Goal: Check status

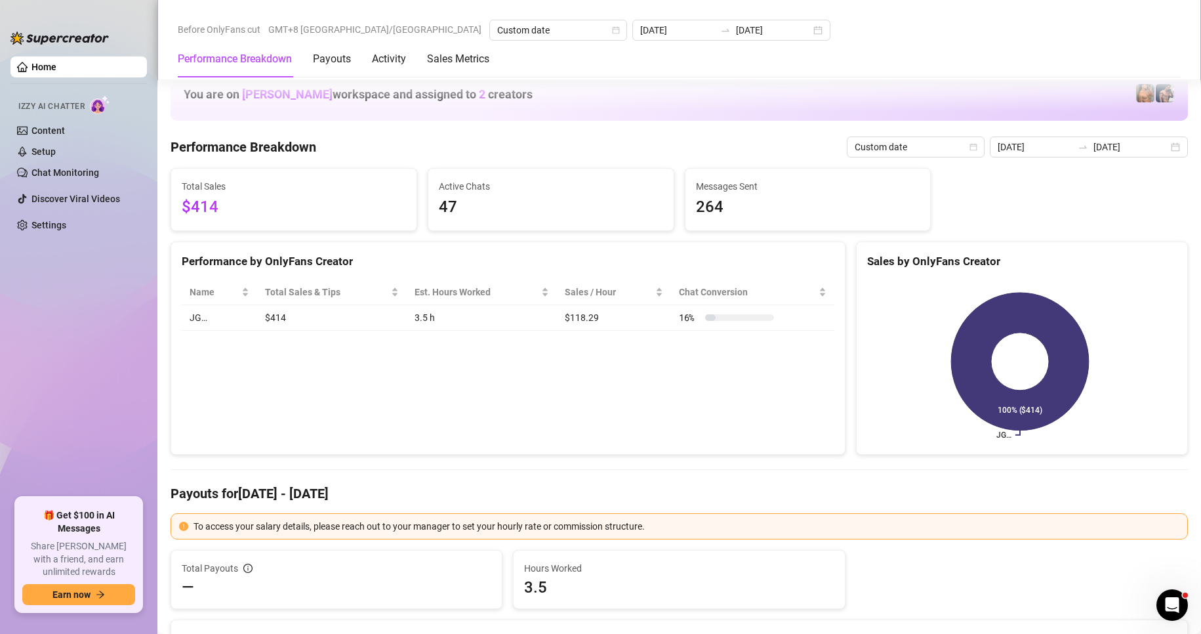
scroll to position [984, 0]
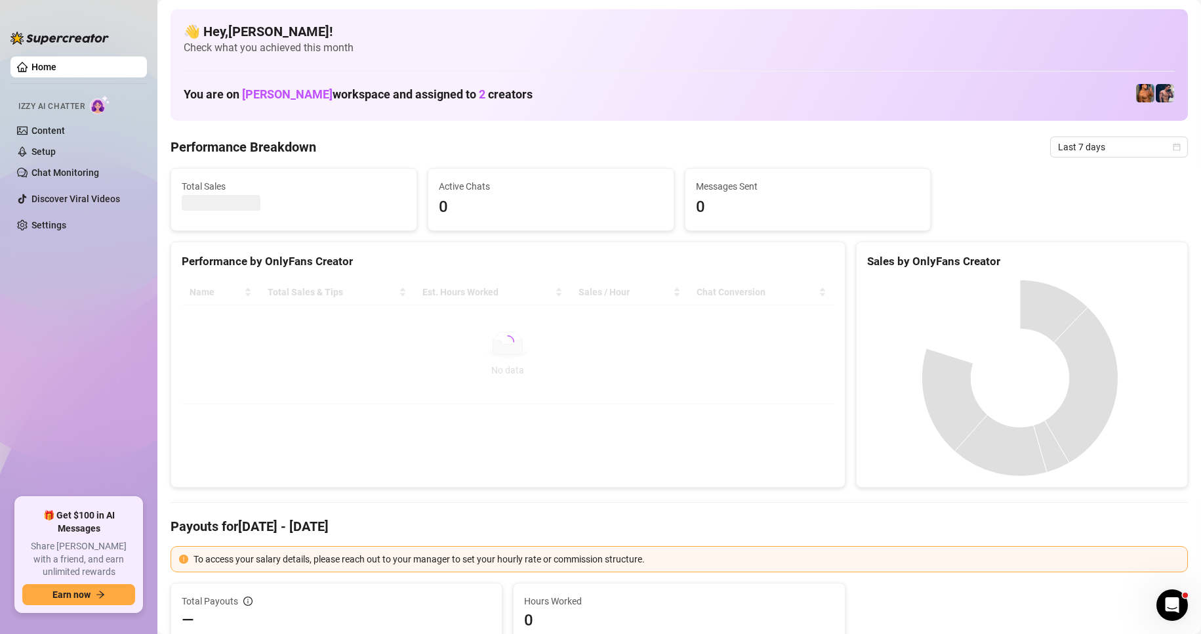
drag, startPoint x: 503, startPoint y: 64, endPoint x: 641, endPoint y: 64, distance: 137.7
click at [503, 64] on div "👋 Hey, [PERSON_NAME] ! Check what you achieved this month You are on [PERSON_NA…" at bounding box center [679, 64] width 1017 height 111
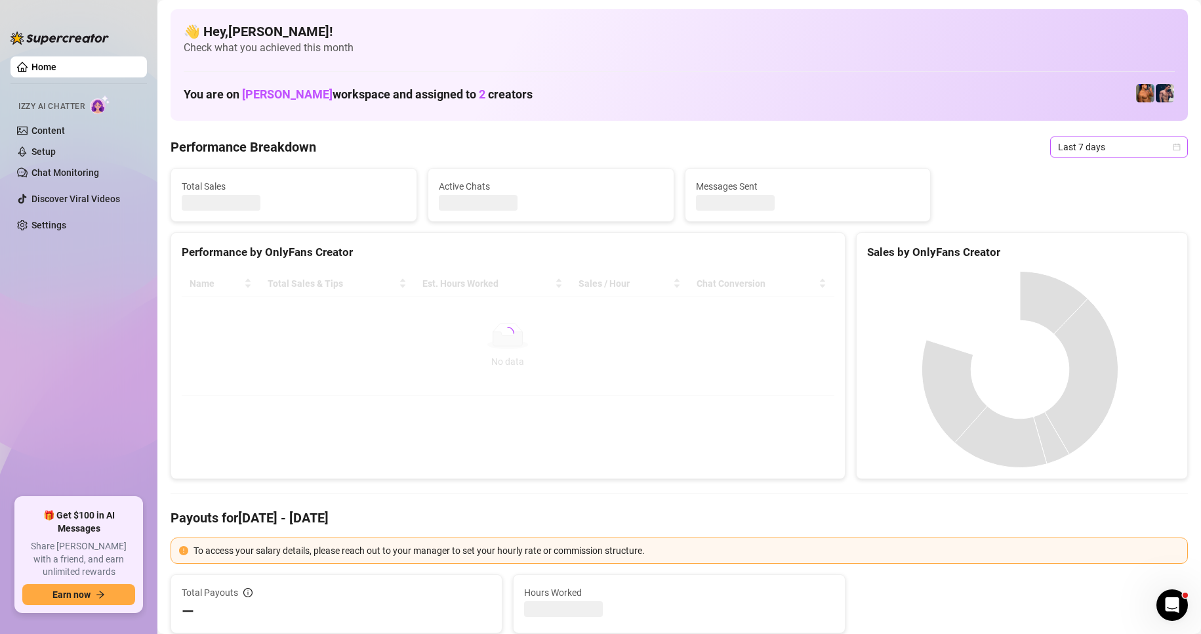
click at [1173, 145] on icon "calendar" at bounding box center [1176, 146] width 7 height 7
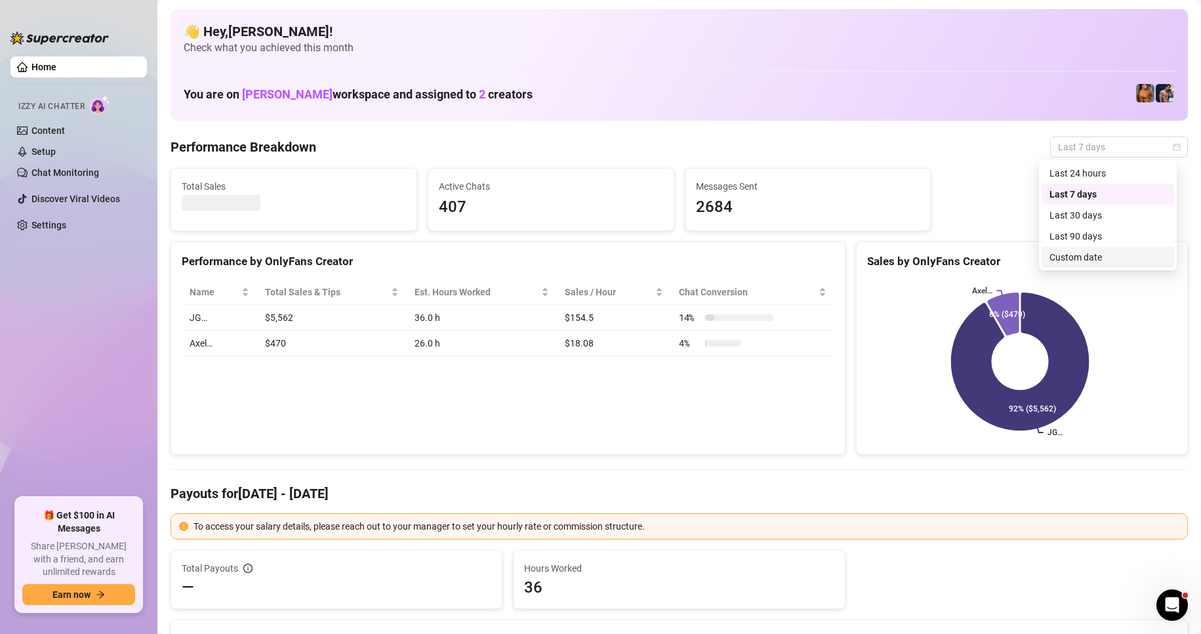
click at [1093, 258] on div "Custom date" at bounding box center [1107, 257] width 117 height 14
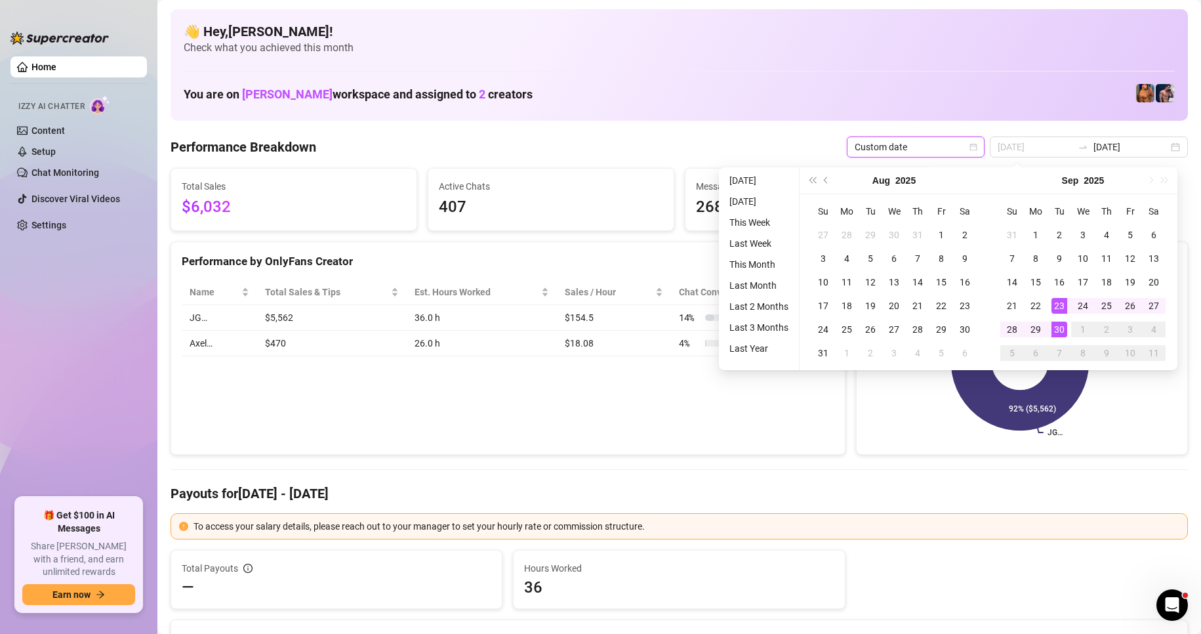
type input "[DATE]"
click at [1058, 325] on div "30" at bounding box center [1059, 329] width 16 height 16
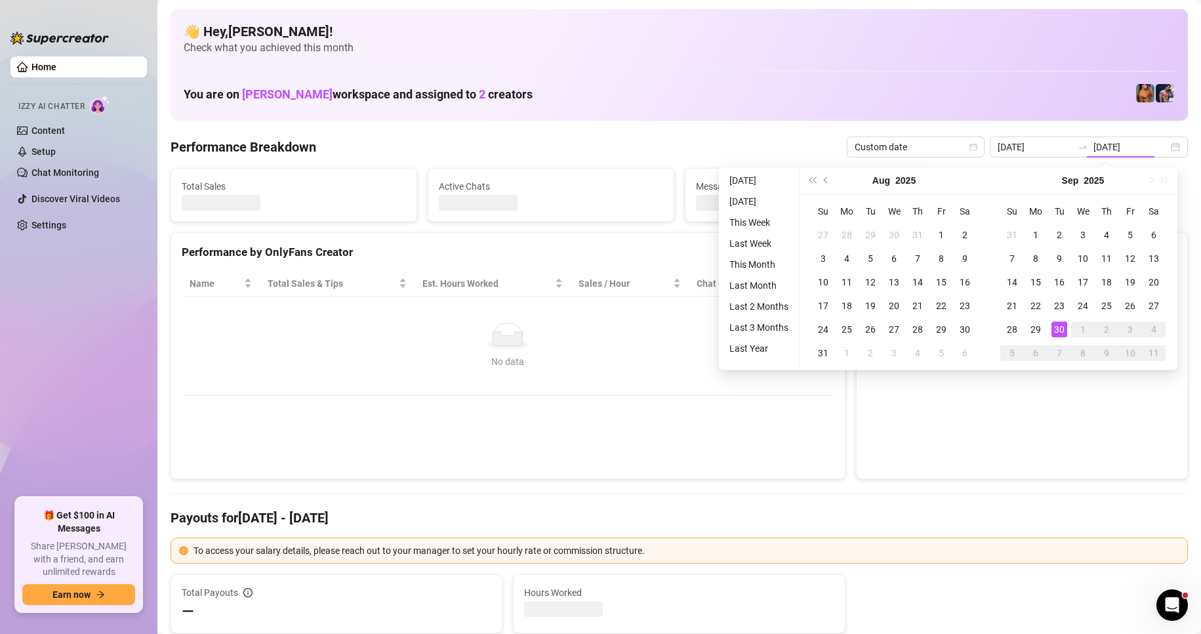
type input "[DATE]"
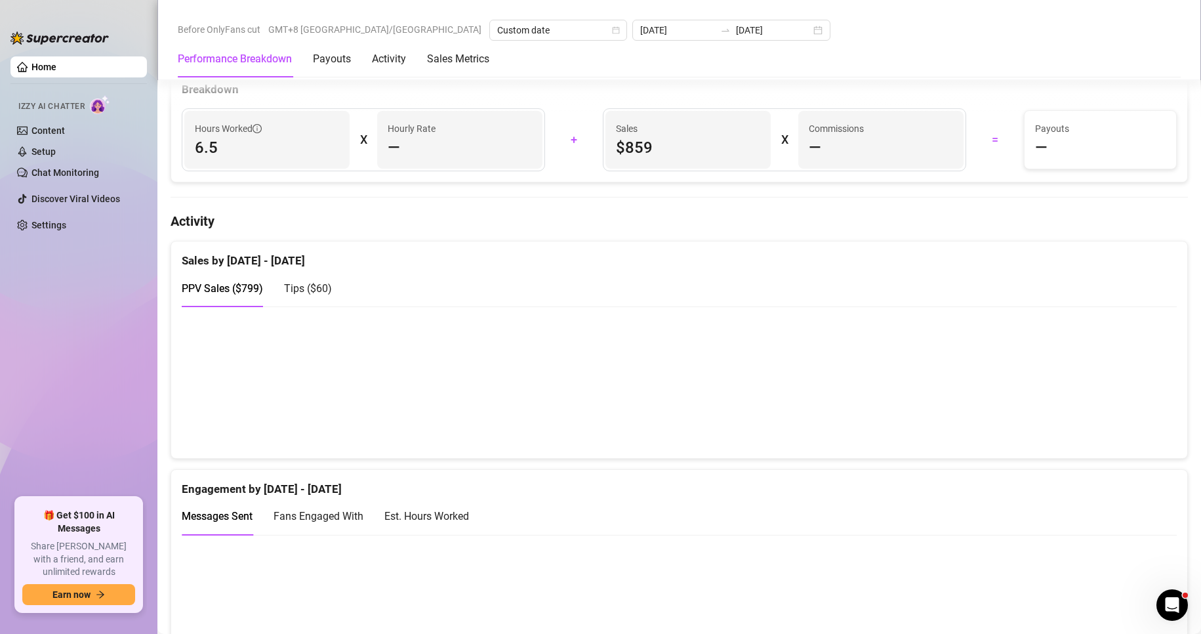
scroll to position [787, 0]
